Goal: Navigation & Orientation: Find specific page/section

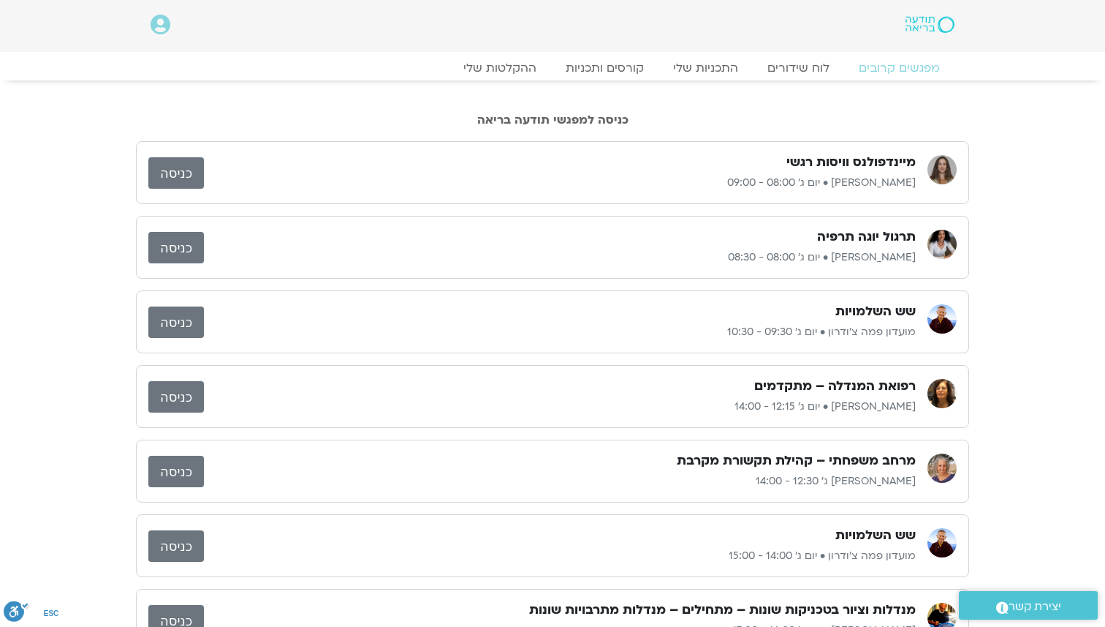
click at [746, 53] on div "מפגשים קרובים לוח שידורים התכניות שלי קורסים ותכניות ההקלטות שלי מפגשים קרובים …" at bounding box center [552, 66] width 833 height 29
click at [798, 68] on link "לוח שידורים" at bounding box center [799, 68] width 110 height 18
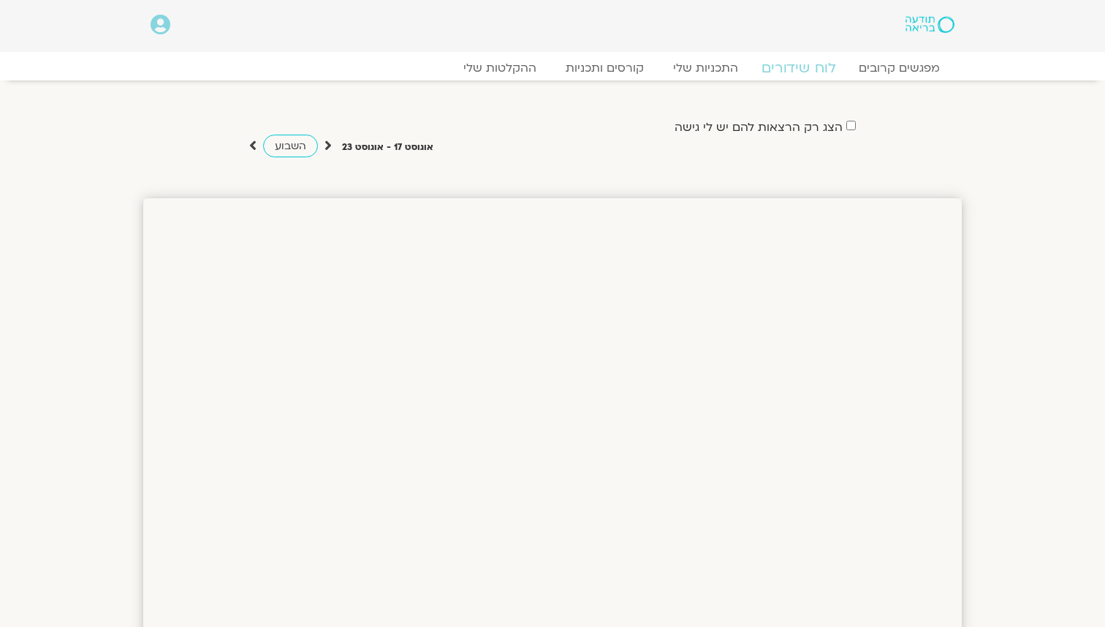
click at [822, 68] on link "לוח שידורים" at bounding box center [799, 68] width 110 height 18
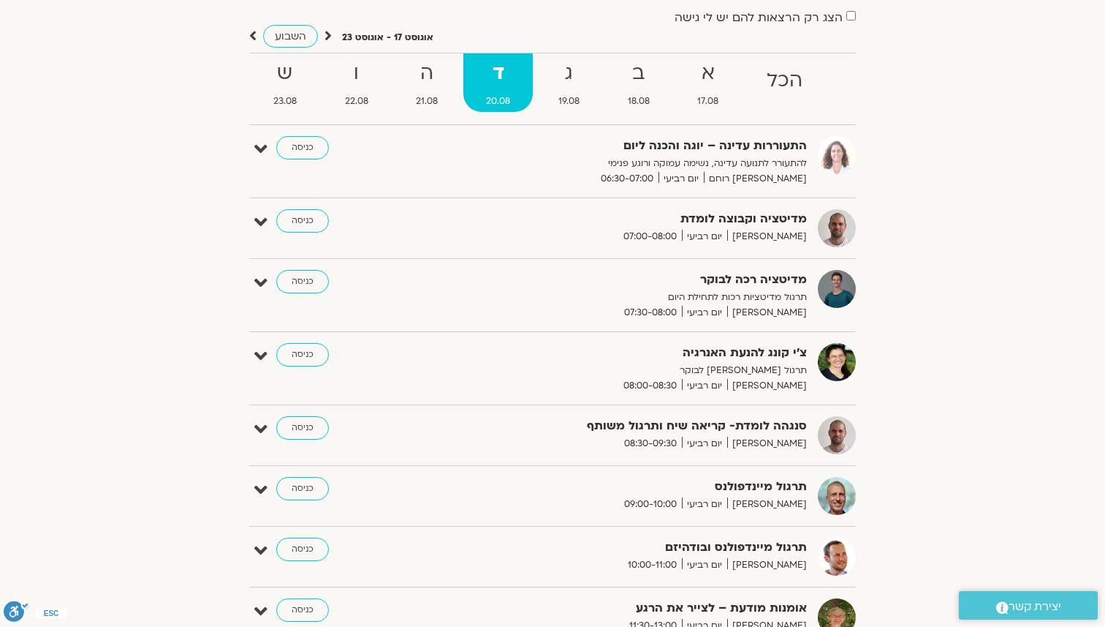
scroll to position [116, 0]
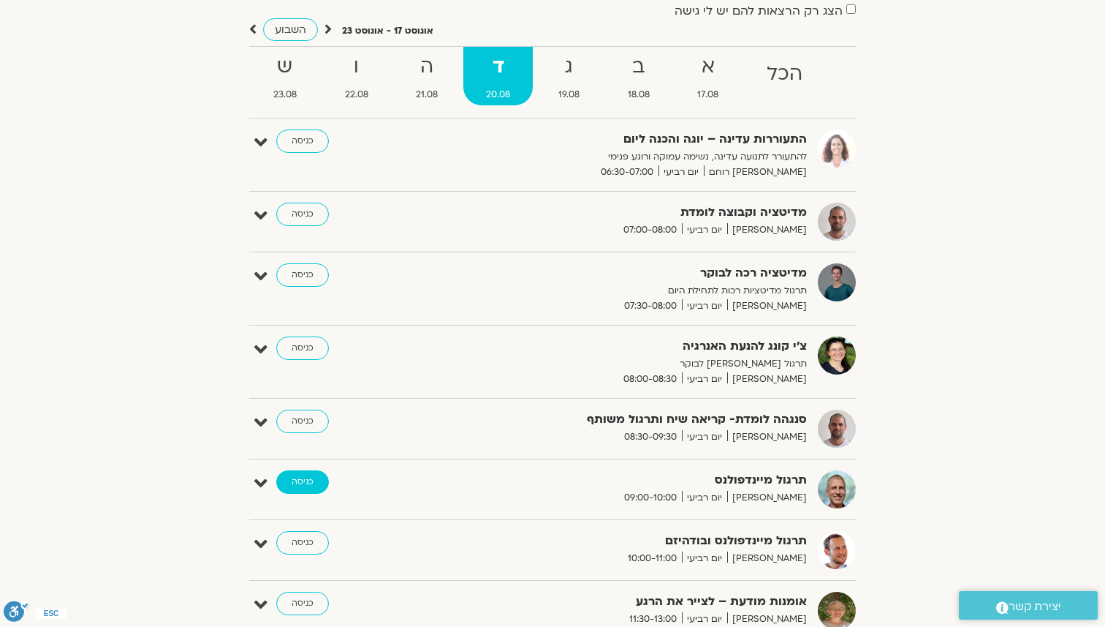
click at [320, 477] on link "כניסה" at bounding box center [302, 481] width 53 height 23
